Goal: Task Accomplishment & Management: Complete application form

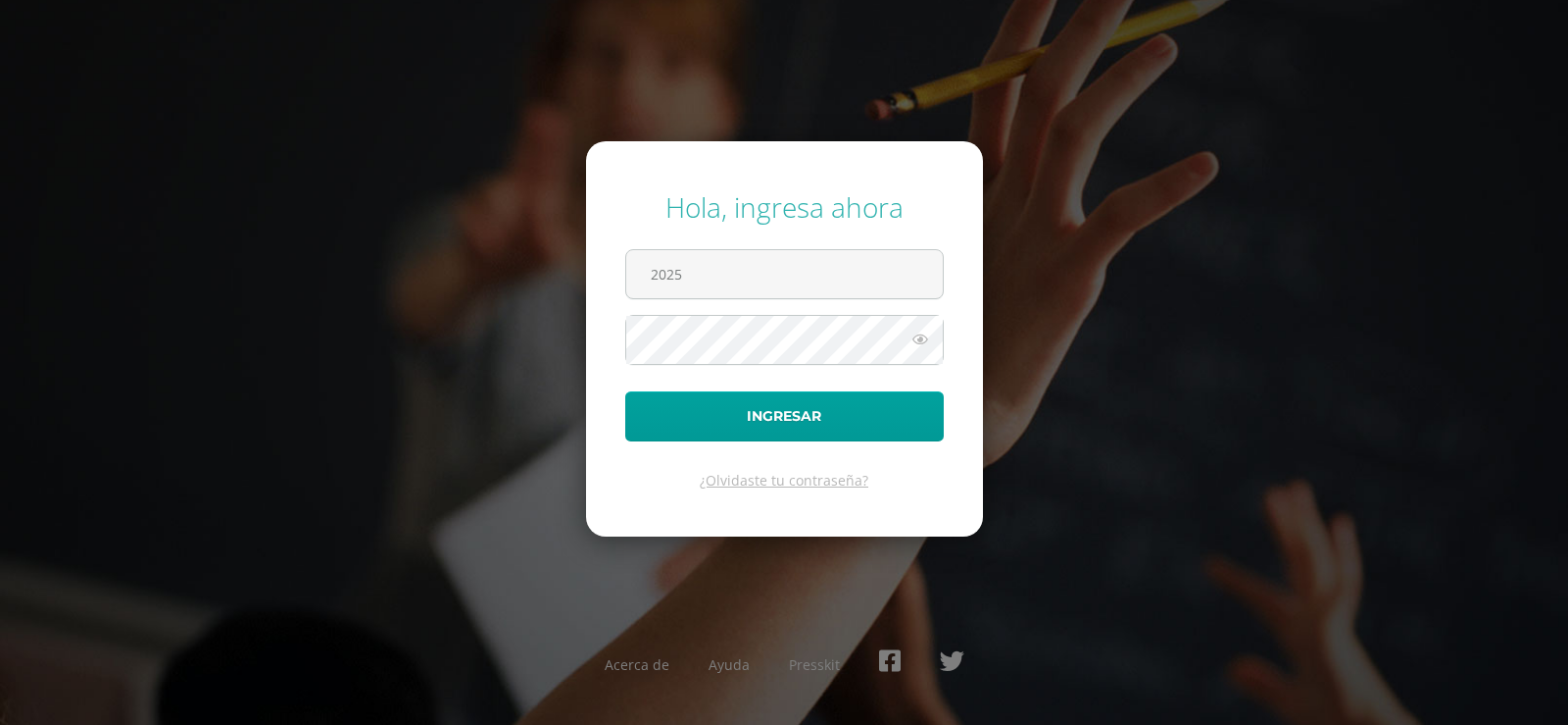
type input "[EMAIL_ADDRESS][DOMAIN_NAME]"
click at [625, 391] on button "Ingresar" at bounding box center [784, 416] width 318 height 50
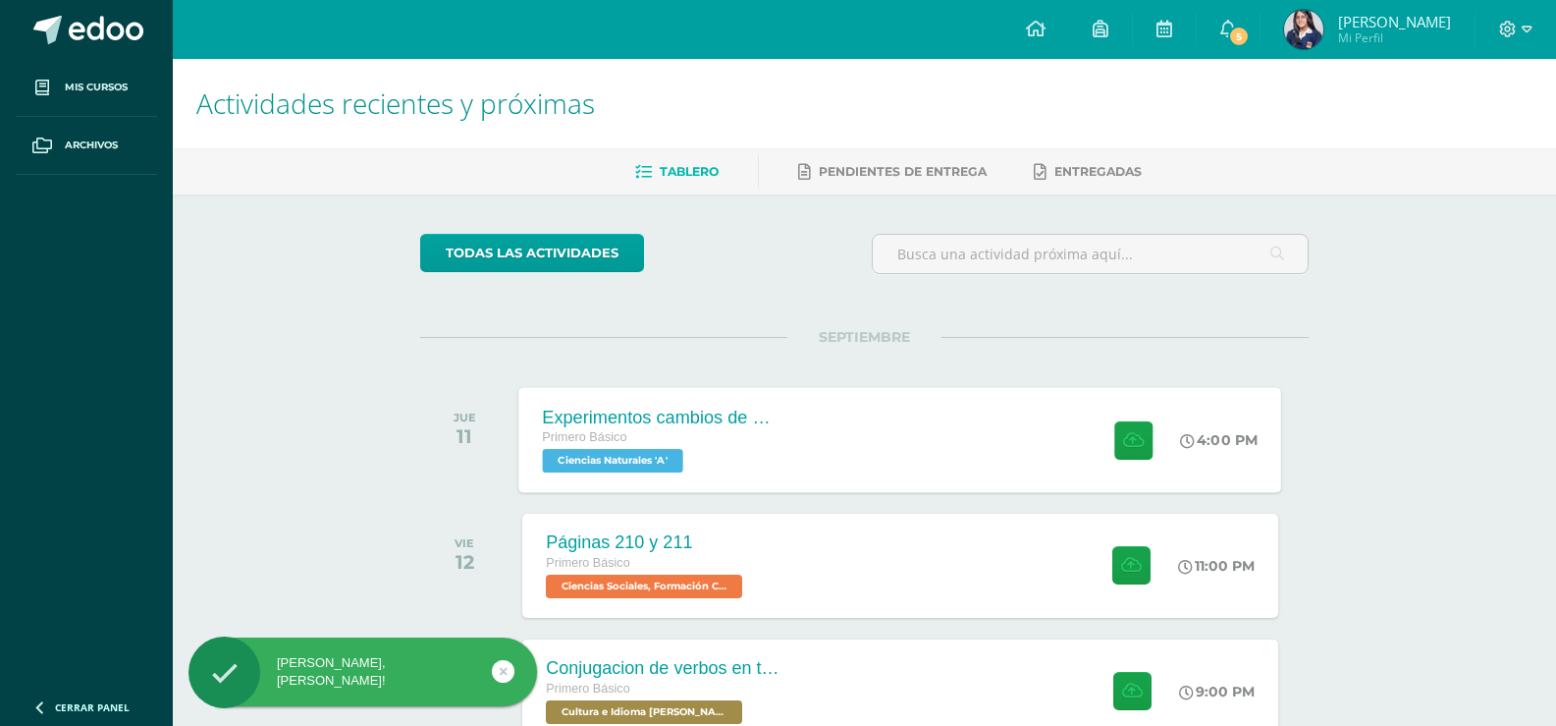
click at [642, 423] on div "Experimentos cambios de estado de la materia" at bounding box center [662, 416] width 238 height 21
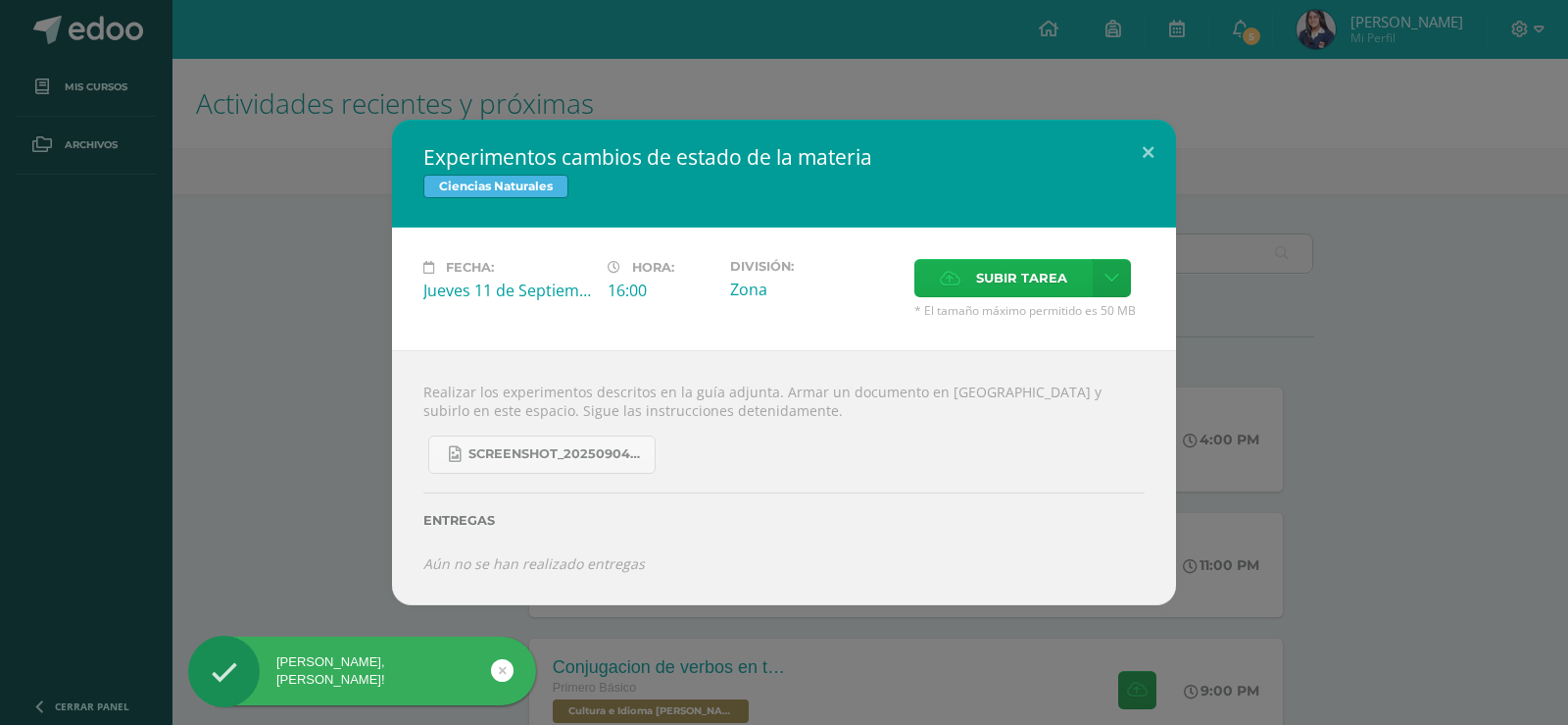
click at [1068, 276] on label "Subir tarea" at bounding box center [1003, 278] width 179 height 38
click at [0, 0] on input "Subir tarea" at bounding box center [0, 0] width 0 height 0
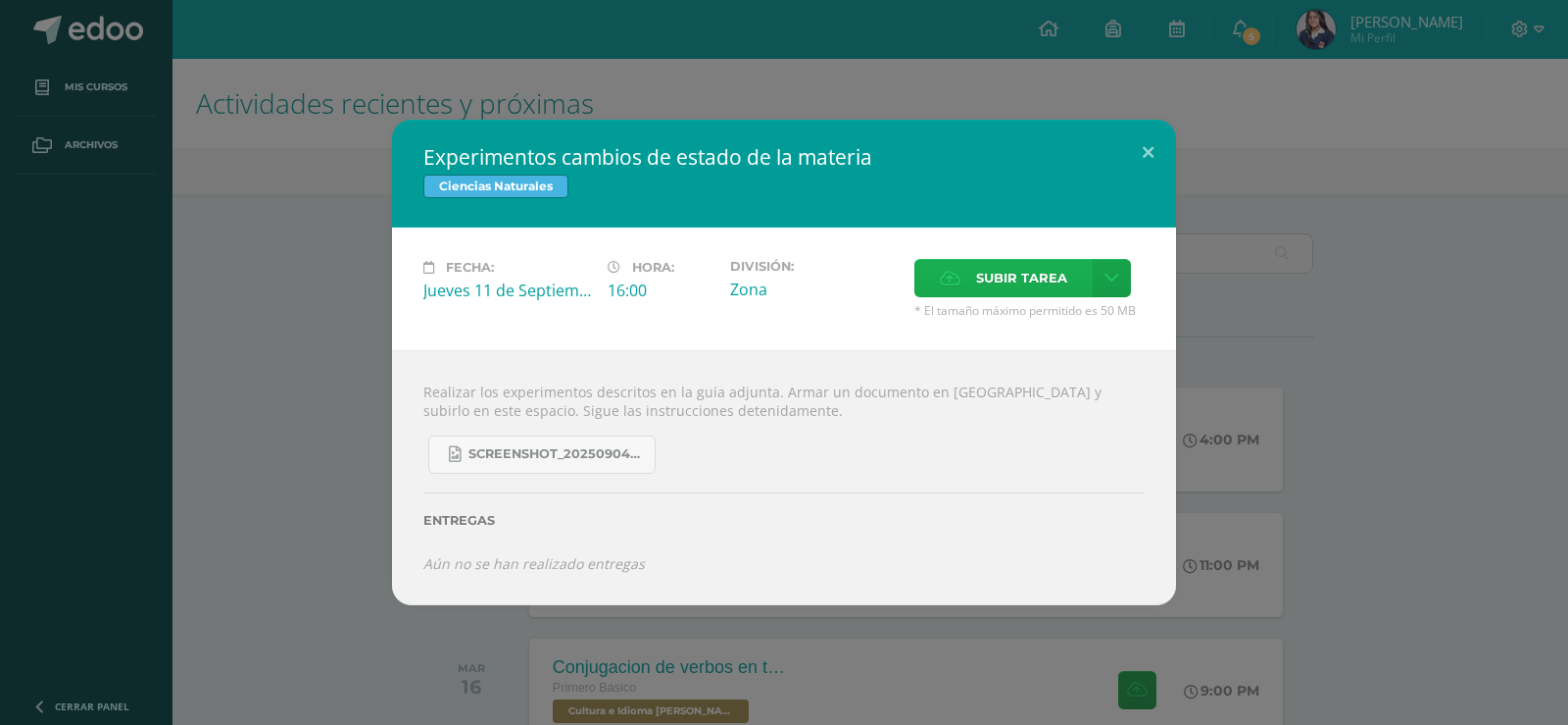
click at [1015, 286] on span "Subir tarea" at bounding box center [1021, 278] width 91 height 36
click at [0, 0] on input "Subir tarea" at bounding box center [0, 0] width 0 height 0
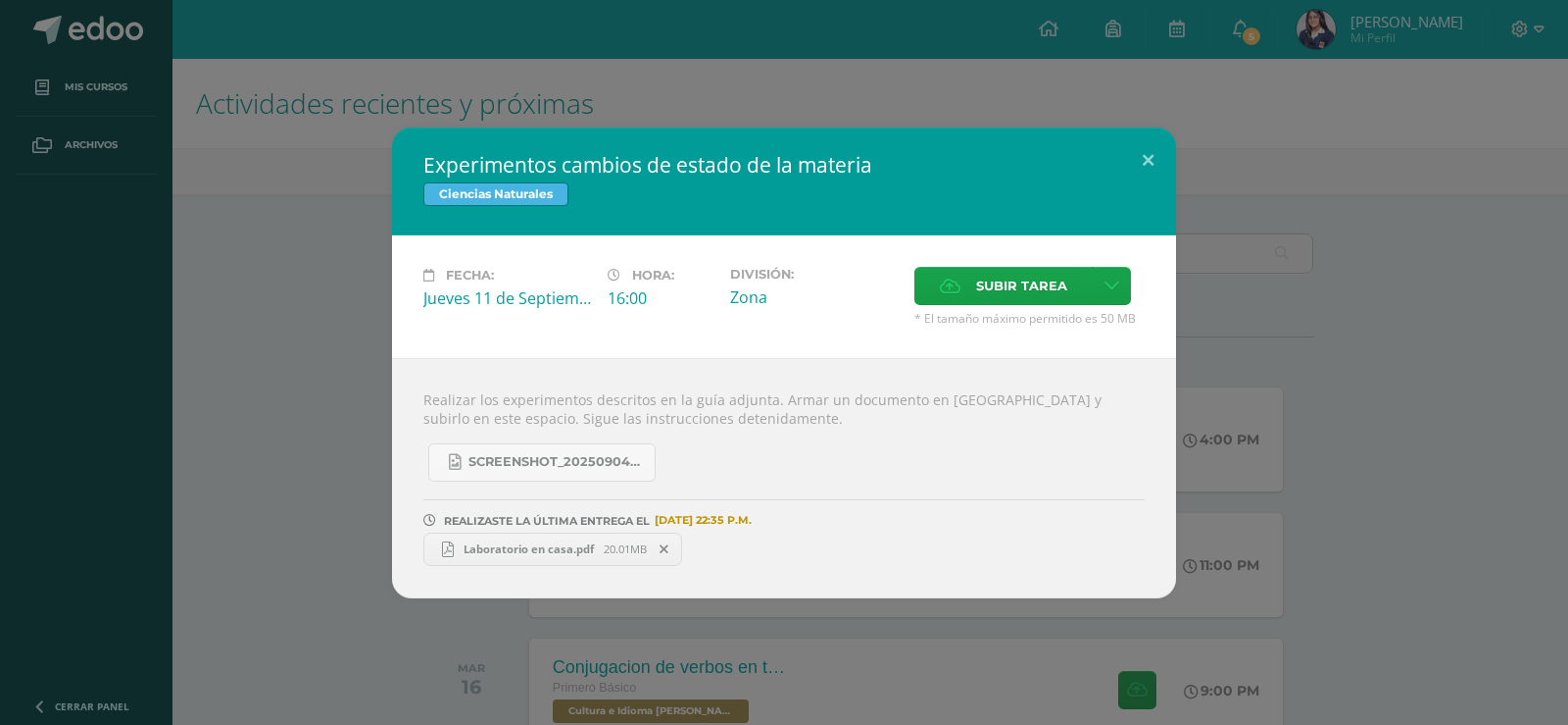
click at [707, 630] on div "Experimentos cambios de estado de la materia Ciencias Naturales Fecha: Jueves 1…" at bounding box center [784, 362] width 1568 height 725
